Goal: Task Accomplishment & Management: Manage account settings

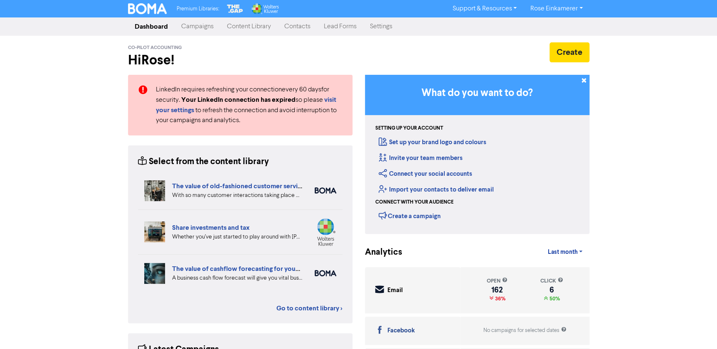
click at [299, 30] on link "Contacts" at bounding box center [298, 26] width 40 height 17
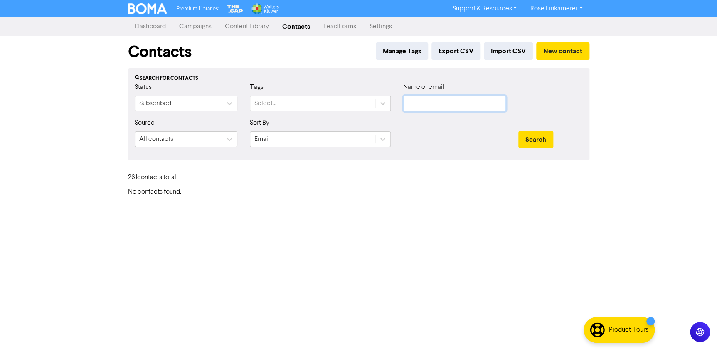
type input "[EMAIL_ADDRESS][DOMAIN_NAME]"
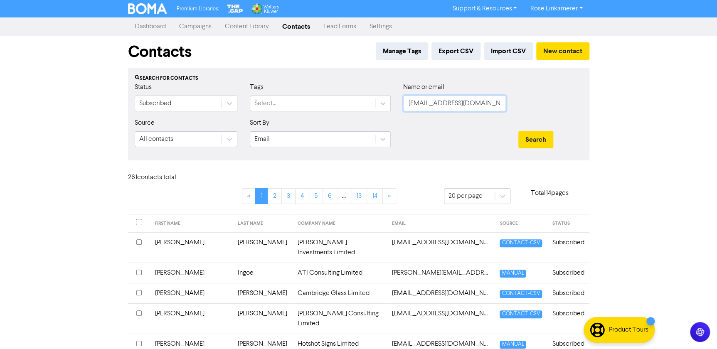
click at [461, 103] on input "[EMAIL_ADDRESS][DOMAIN_NAME]" at bounding box center [454, 104] width 103 height 16
drag, startPoint x: 419, startPoint y: 100, endPoint x: 336, endPoint y: 95, distance: 82.5
click at [336, 95] on div "Status Subscribed Tags Select... Name or email [EMAIL_ADDRESS][DOMAIN_NAME]" at bounding box center [359, 100] width 461 height 36
type input "marop"
click at [519, 131] on button "Search" at bounding box center [536, 139] width 35 height 17
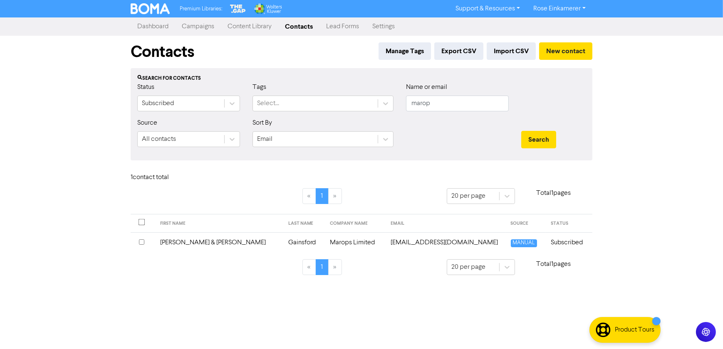
click at [386, 243] on td "[EMAIL_ADDRESS][DOMAIN_NAME]" at bounding box center [446, 243] width 120 height 20
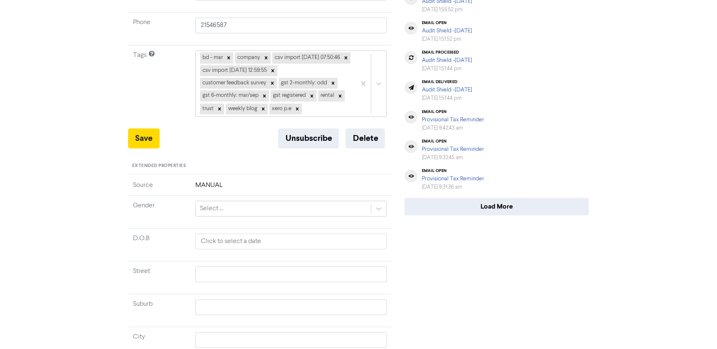
scroll to position [265, 0]
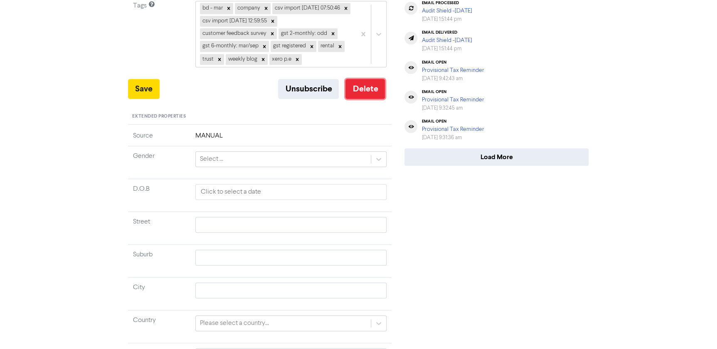
click at [366, 99] on button "Delete" at bounding box center [366, 89] width 40 height 20
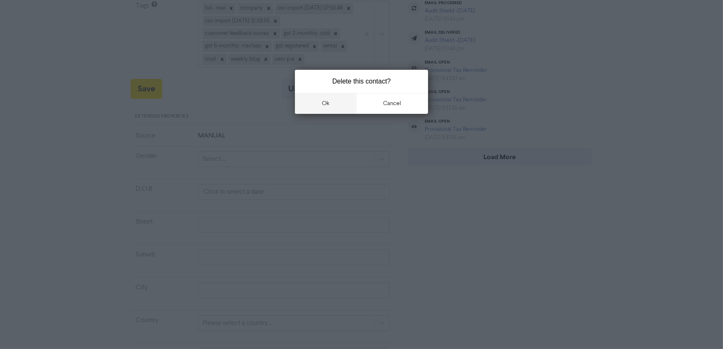
click at [322, 101] on button "ok" at bounding box center [326, 103] width 62 height 21
